Goal: Contribute content: Add original content to the website for others to see

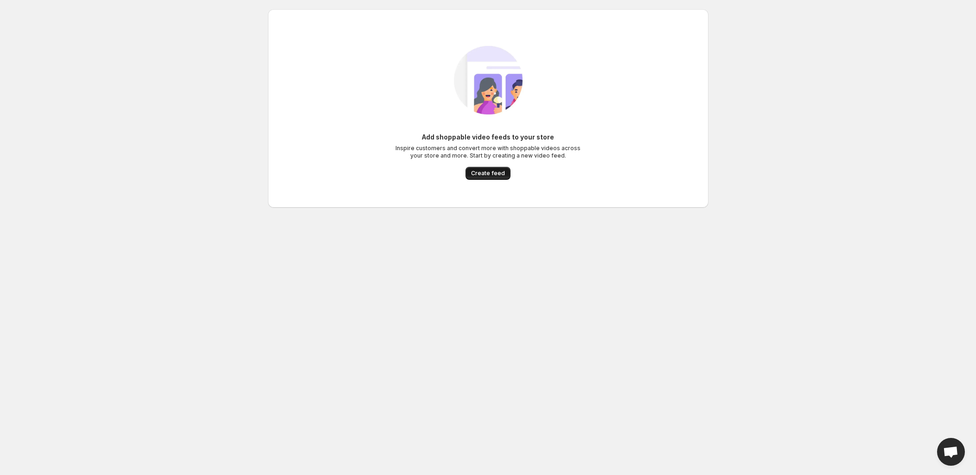
click at [492, 172] on span "Create feed" at bounding box center [488, 173] width 34 height 7
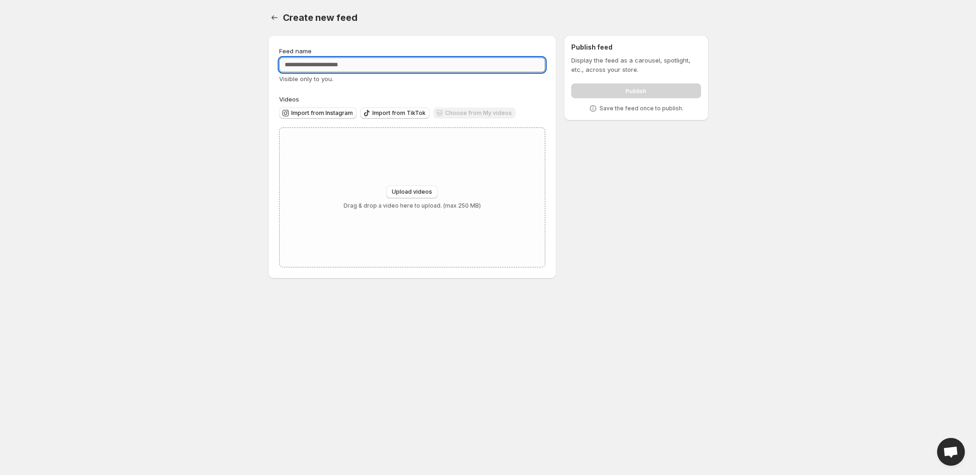
click at [348, 67] on input "Feed name" at bounding box center [412, 64] width 267 height 15
type input "**********"
click at [473, 111] on div "Choose from My videos" at bounding box center [474, 114] width 83 height 13
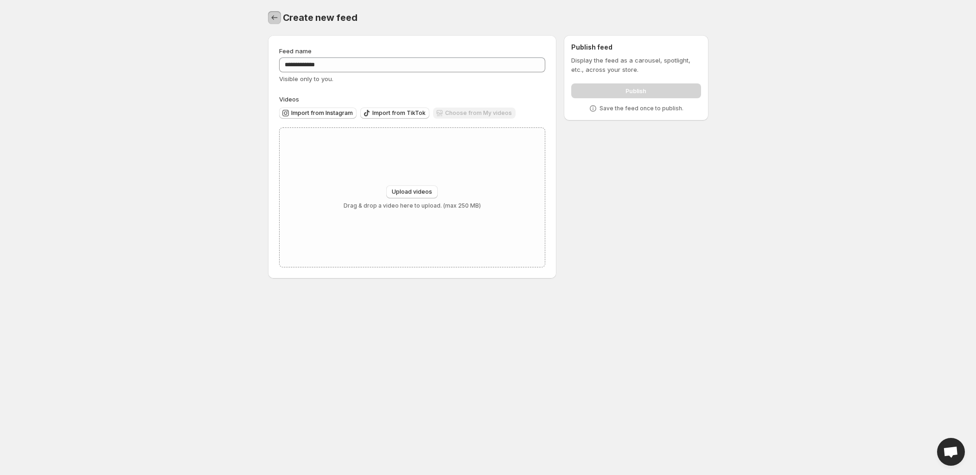
drag, startPoint x: 269, startPoint y: 16, endPoint x: 280, endPoint y: 17, distance: 10.7
click at [270, 16] on icon "Settings" at bounding box center [274, 17] width 9 height 9
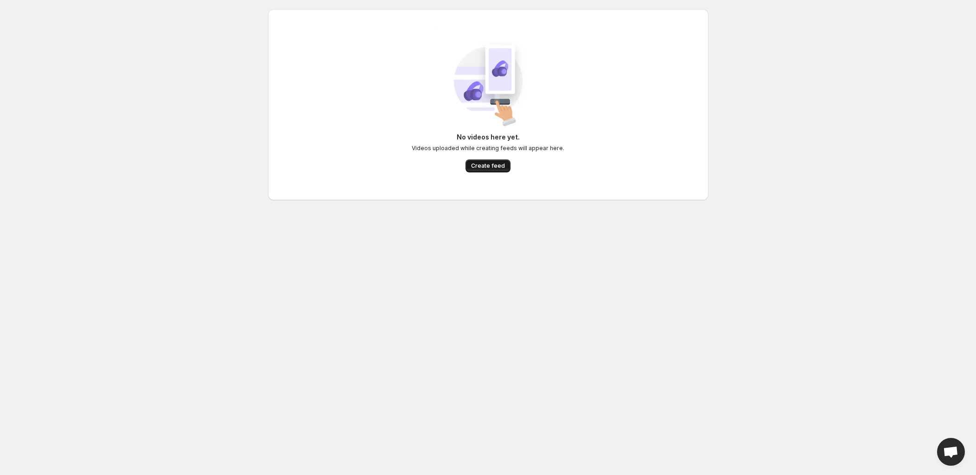
click at [479, 164] on span "Create feed" at bounding box center [488, 165] width 34 height 7
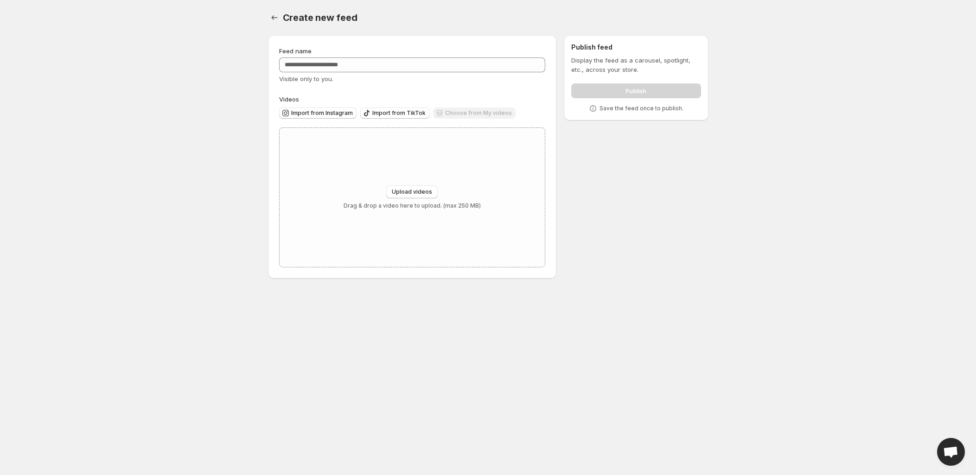
click at [473, 116] on div "Choose from My videos" at bounding box center [474, 114] width 83 height 13
click at [460, 111] on div "Choose from My videos" at bounding box center [474, 114] width 83 height 13
drag, startPoint x: 460, startPoint y: 111, endPoint x: 476, endPoint y: 121, distance: 18.7
click at [460, 111] on div "Choose from My videos" at bounding box center [474, 114] width 83 height 13
